Goal: Browse casually

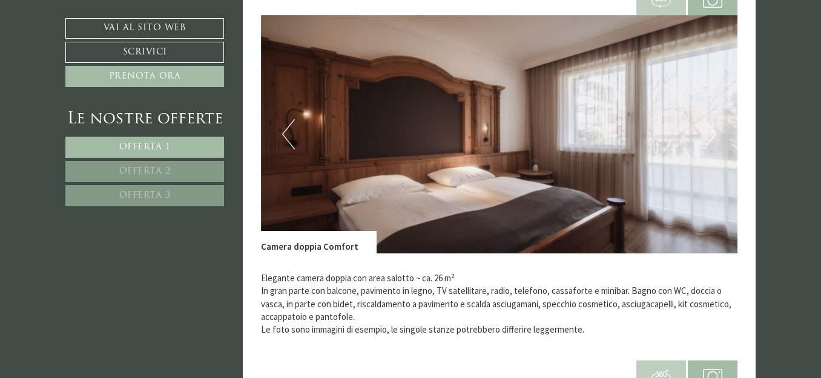
scroll to position [1029, 0]
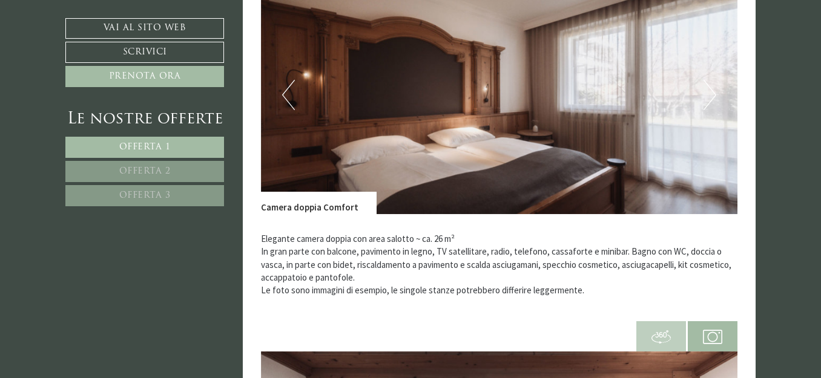
click at [710, 96] on button "Next" at bounding box center [709, 95] width 13 height 30
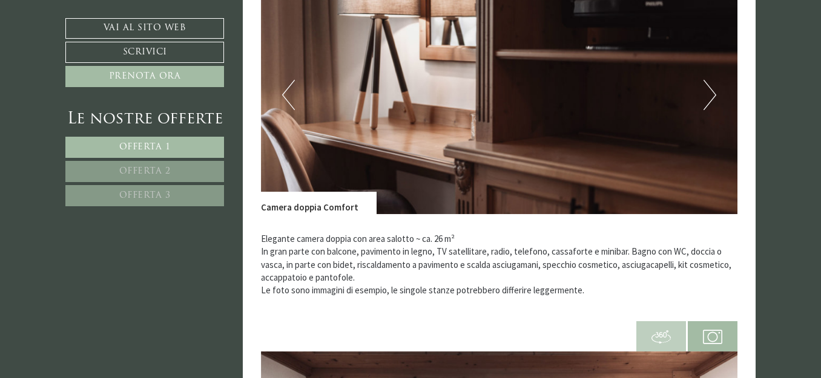
click at [710, 96] on button "Next" at bounding box center [709, 95] width 13 height 30
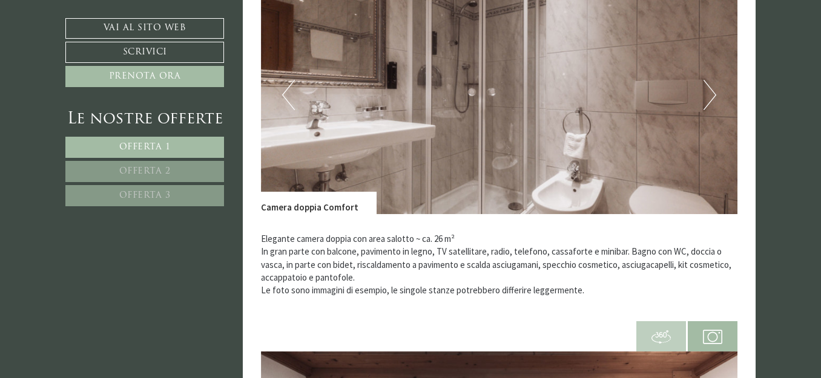
click at [710, 96] on button "Next" at bounding box center [709, 95] width 13 height 30
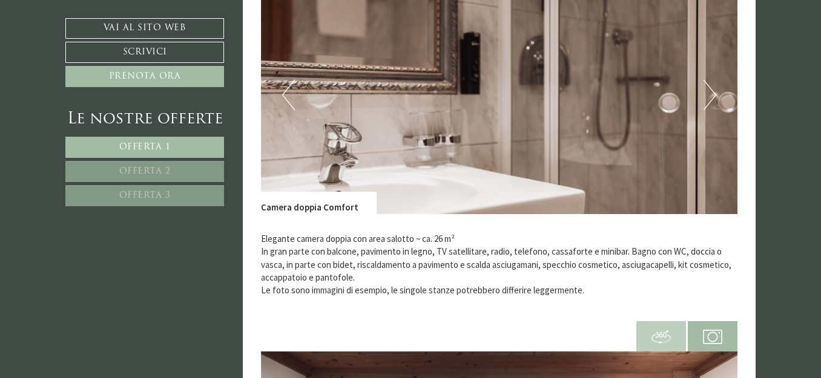
click at [710, 96] on button "Next" at bounding box center [709, 95] width 13 height 30
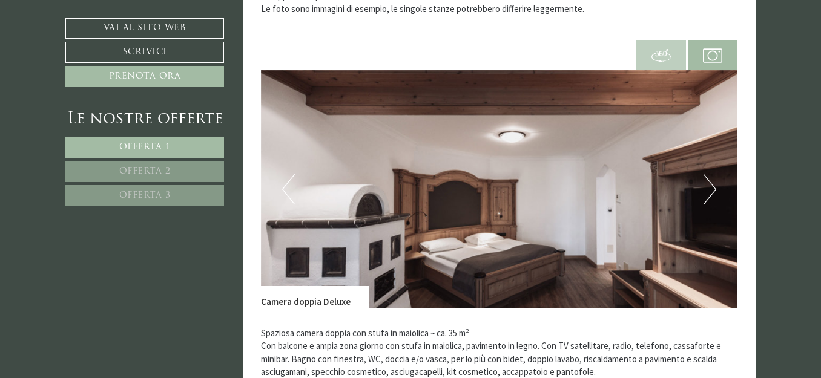
scroll to position [1331, 0]
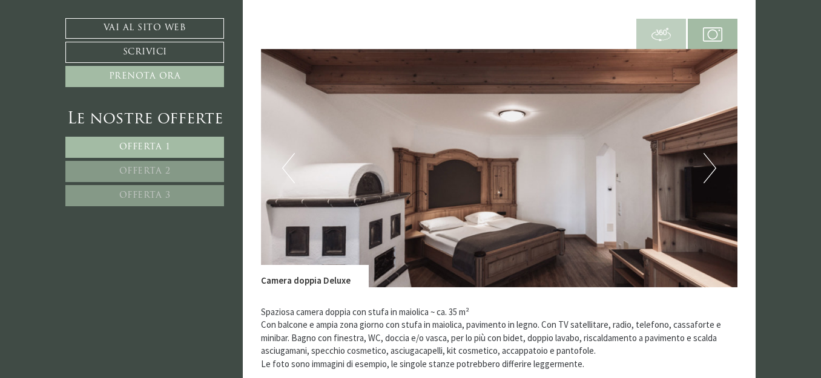
click at [706, 166] on button "Next" at bounding box center [709, 168] width 13 height 30
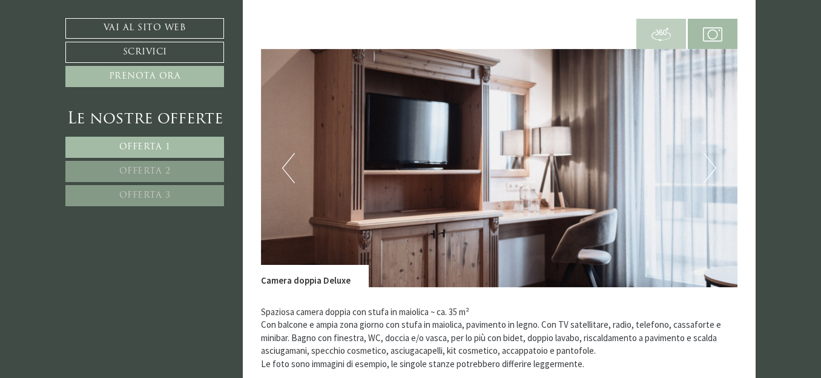
click at [706, 166] on button "Next" at bounding box center [709, 168] width 13 height 30
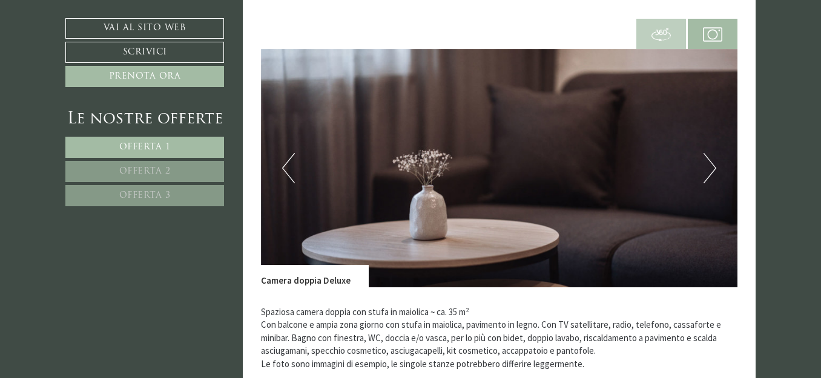
click at [706, 166] on button "Next" at bounding box center [709, 168] width 13 height 30
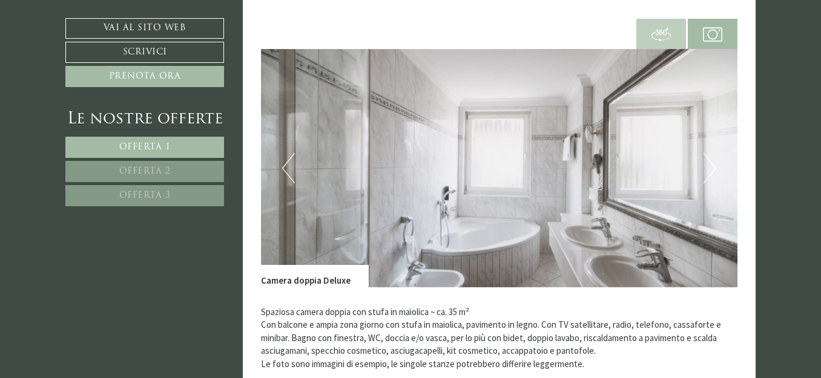
click at [706, 166] on button "Next" at bounding box center [709, 168] width 13 height 30
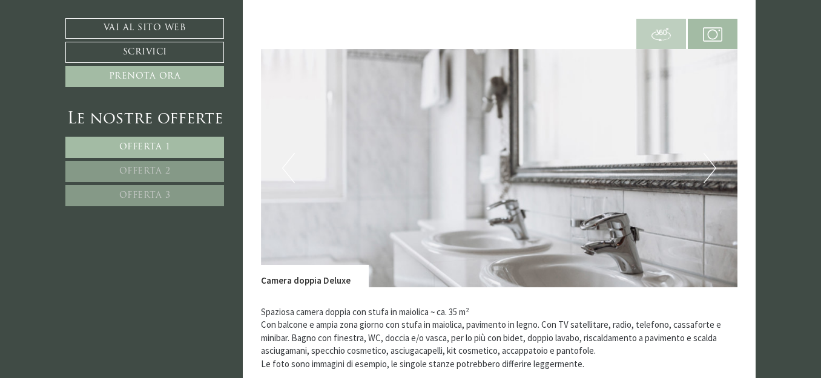
click at [706, 166] on button "Next" at bounding box center [709, 168] width 13 height 30
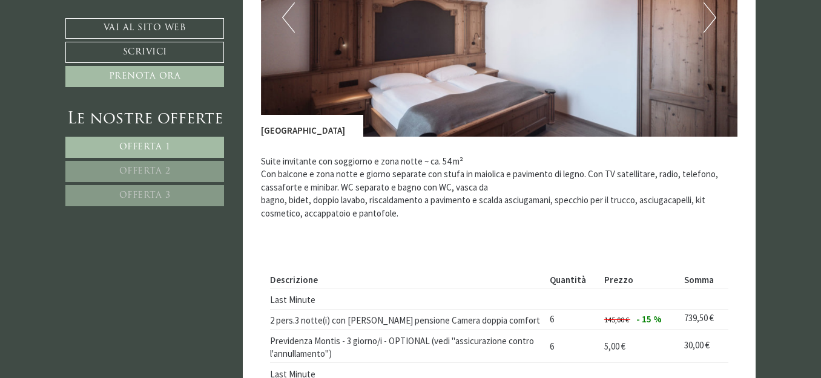
scroll to position [1755, 0]
